Goal: Contribute content

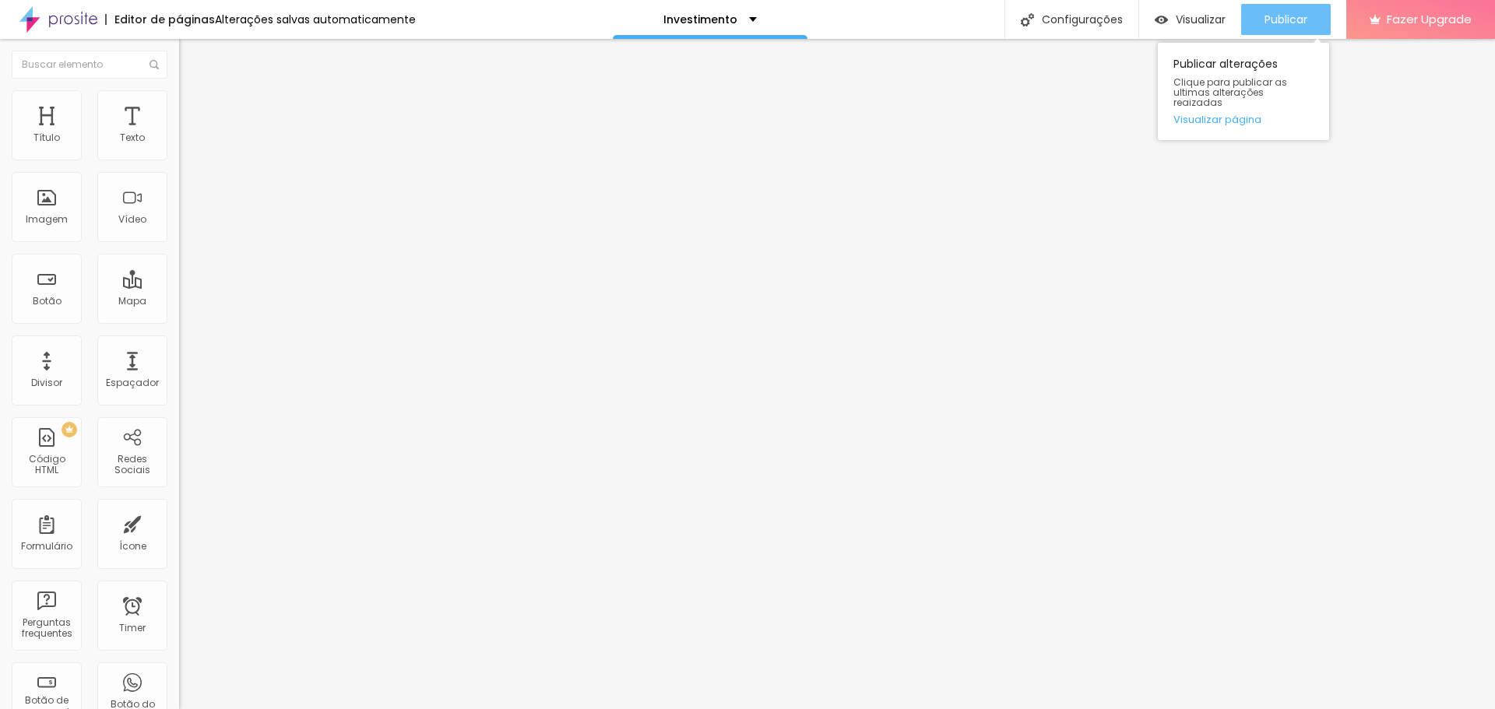
click at [1258, 13] on button "Publicar" at bounding box center [1286, 19] width 90 height 31
click at [1305, 24] on span "Publicar" at bounding box center [1285, 19] width 43 height 12
click at [1260, 21] on button "Publicar" at bounding box center [1286, 19] width 90 height 31
click at [77, 26] on img at bounding box center [58, 19] width 78 height 39
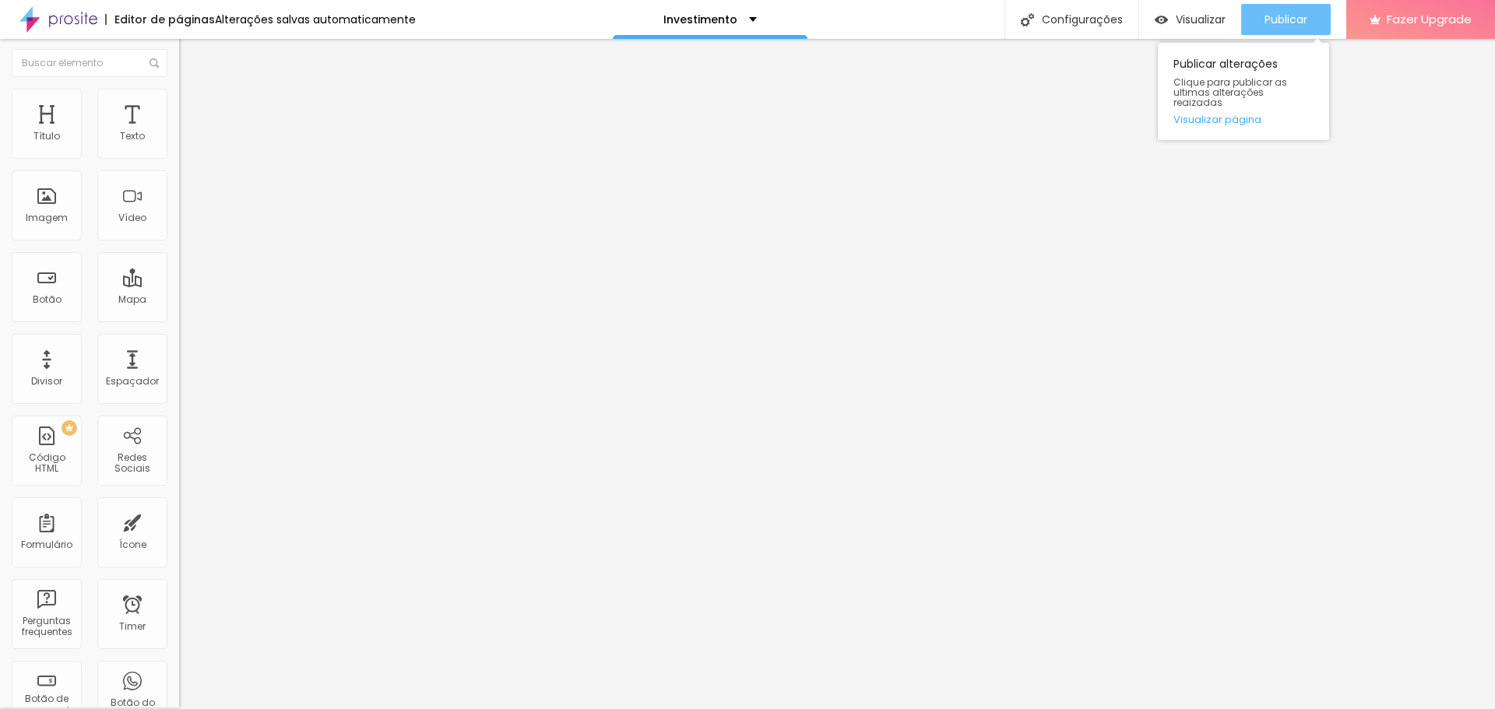
click at [1260, 23] on button "Publicar" at bounding box center [1286, 19] width 90 height 31
click at [1252, 25] on button "Publicar" at bounding box center [1286, 19] width 90 height 31
